Goal: Transaction & Acquisition: Obtain resource

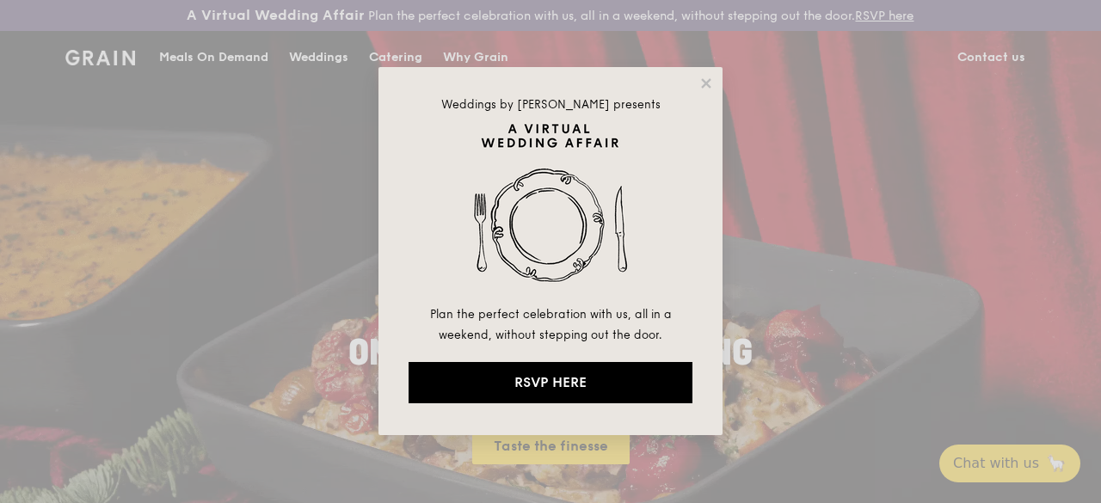
click at [710, 99] on div "Weddings by [PERSON_NAME] presents Plan the perfect celebration with us, all in…" at bounding box center [550, 251] width 344 height 368
click at [704, 80] on icon at bounding box center [705, 82] width 9 height 9
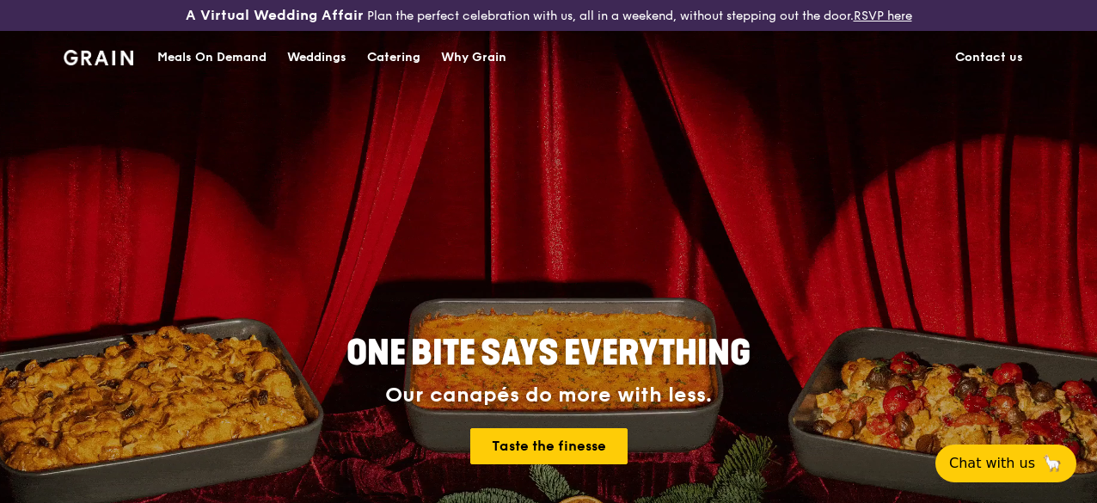
click at [403, 73] on div "Catering" at bounding box center [393, 58] width 53 height 52
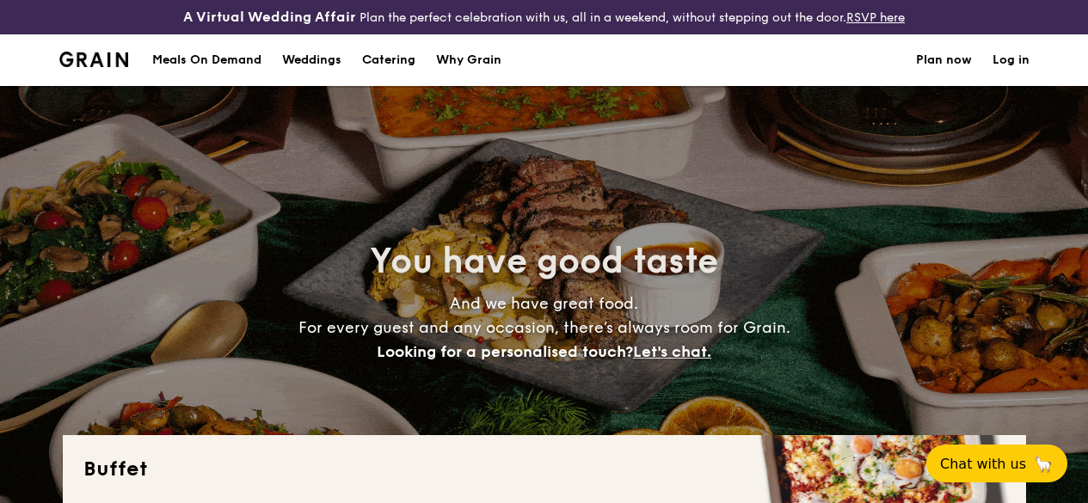
select select
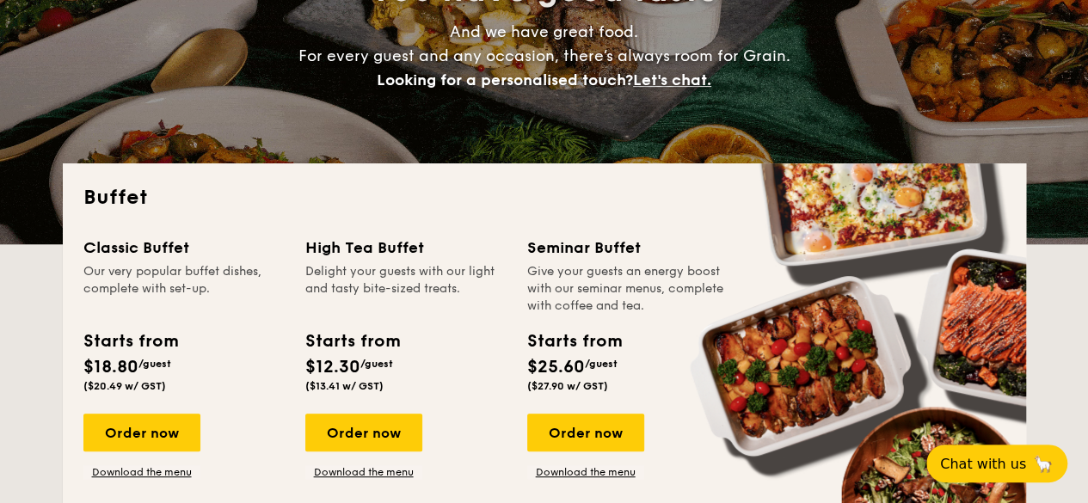
scroll to position [444, 0]
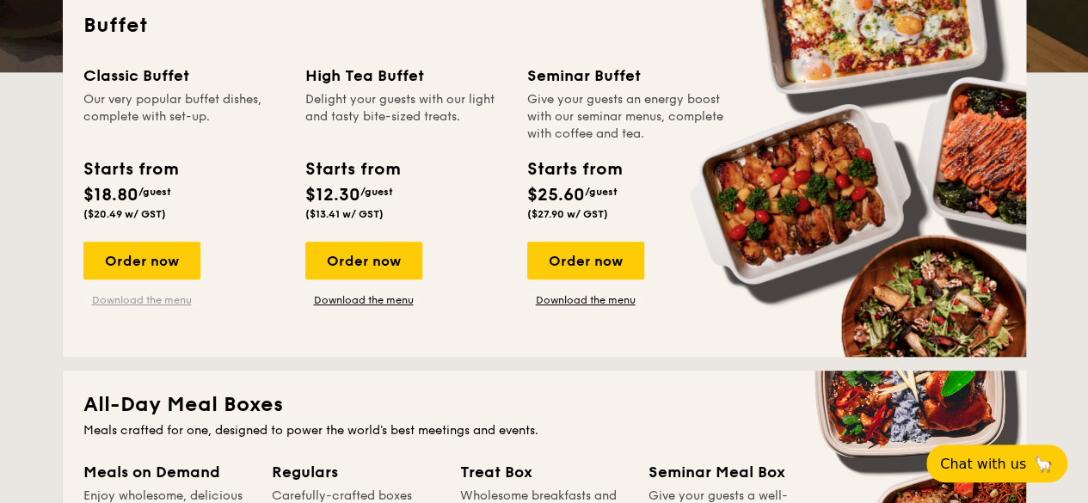
click at [150, 307] on link "Download the menu" at bounding box center [141, 300] width 117 height 14
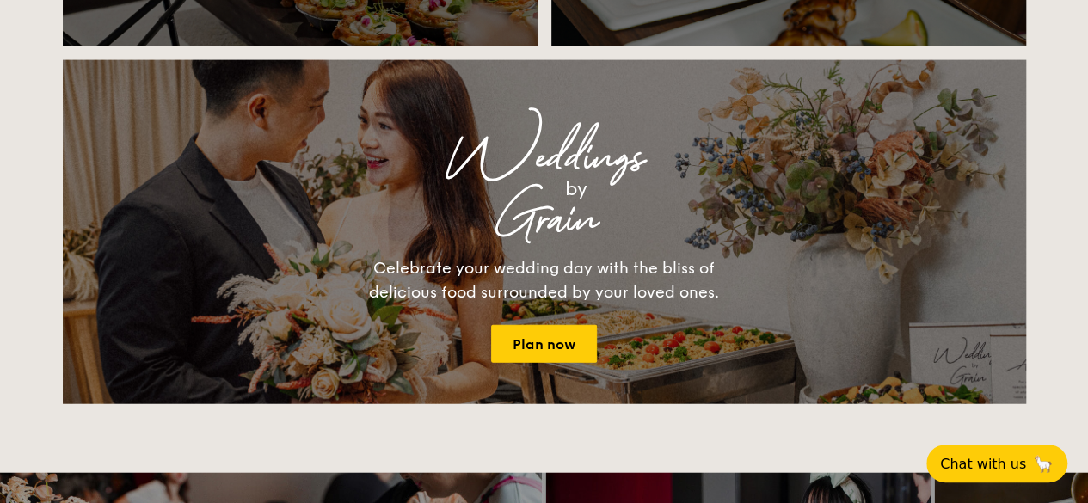
scroll to position [1634, 0]
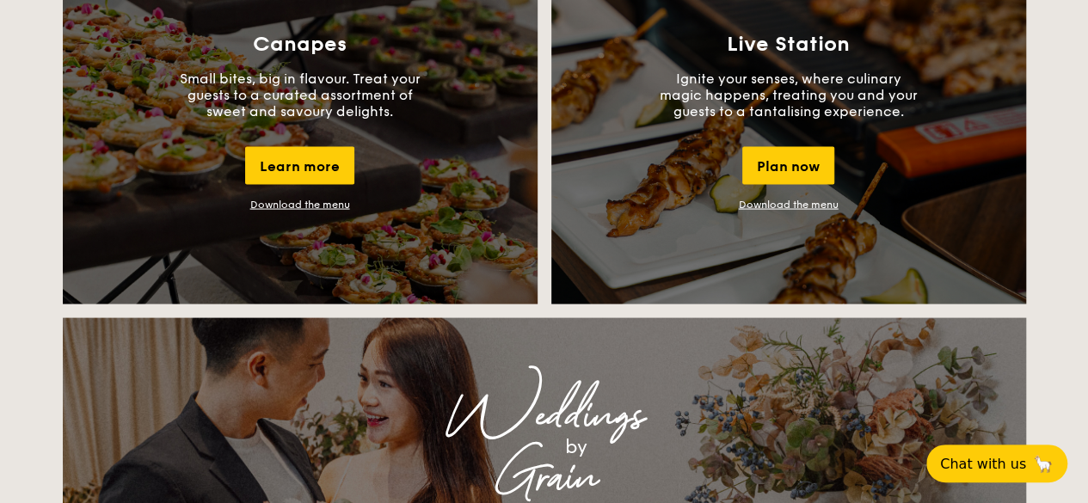
click at [796, 211] on link "Download the menu" at bounding box center [789, 205] width 100 height 12
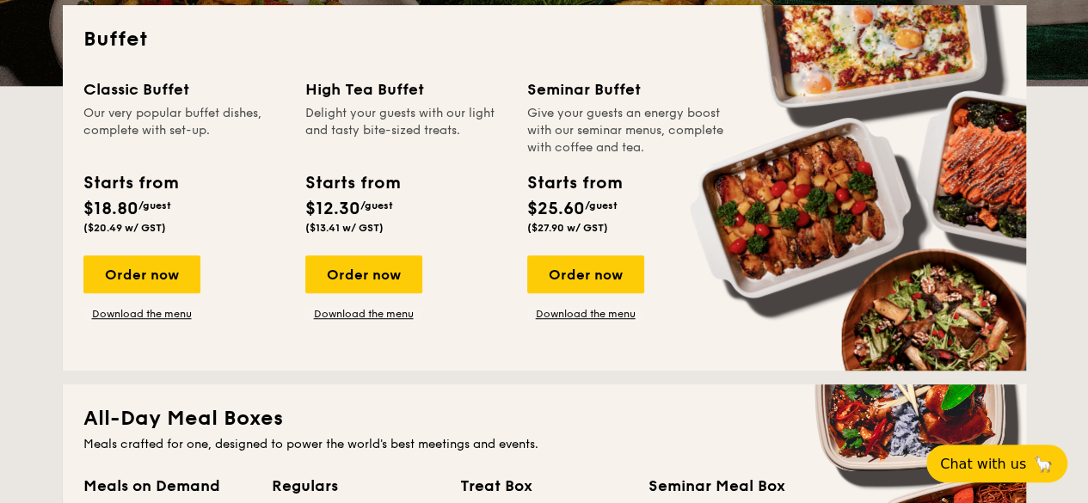
scroll to position [258, 0]
